Goal: Task Accomplishment & Management: Manage account settings

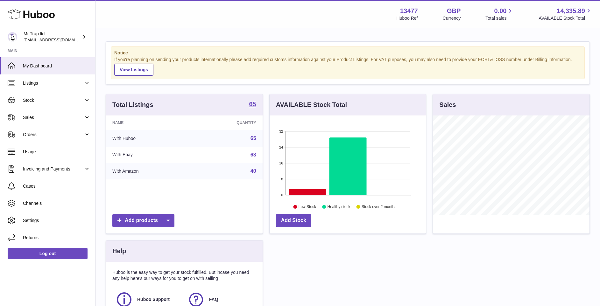
scroll to position [99, 156]
click at [75, 119] on span "Sales" at bounding box center [53, 118] width 61 height 6
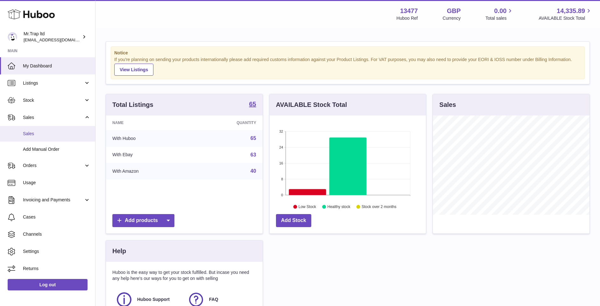
click at [78, 134] on span "Sales" at bounding box center [56, 134] width 67 height 6
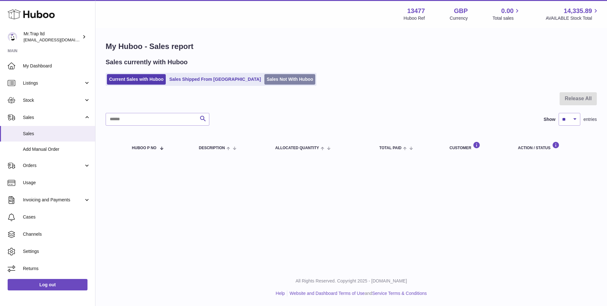
click at [264, 78] on link "Sales Not With Huboo" at bounding box center [289, 79] width 51 height 10
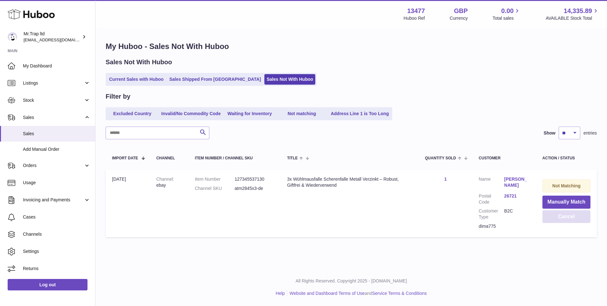
click at [563, 222] on button "Cancel" at bounding box center [566, 216] width 48 height 13
